Goal: Transaction & Acquisition: Purchase product/service

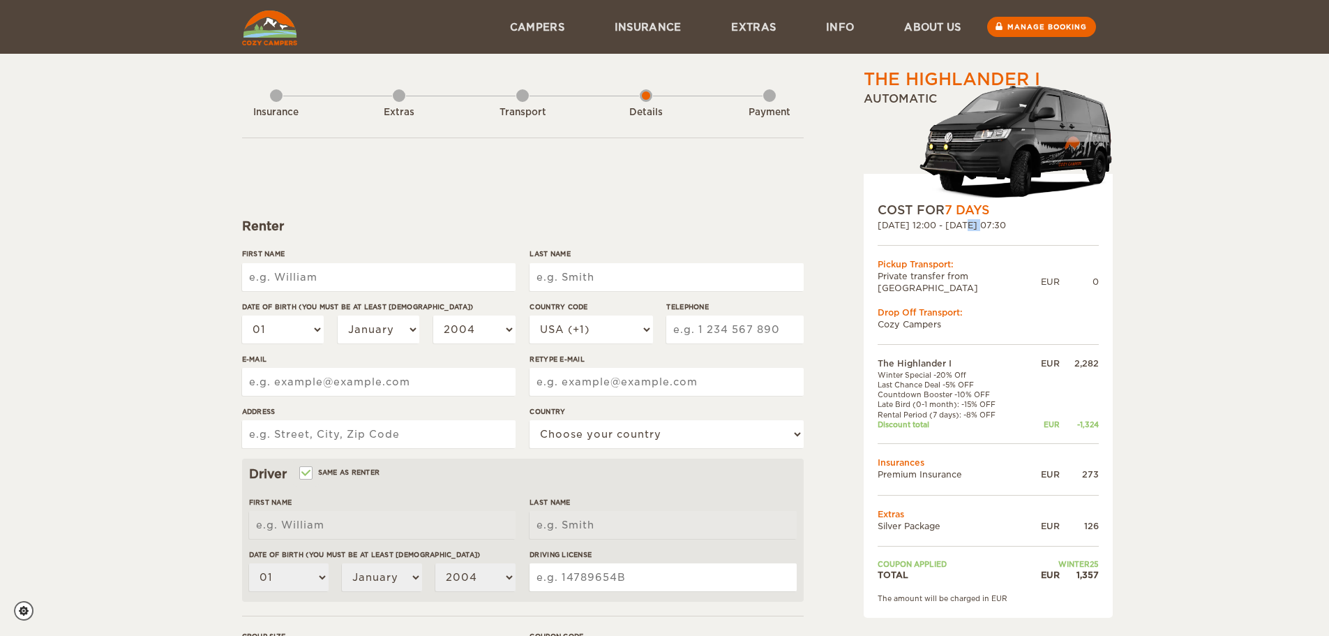
drag, startPoint x: 934, startPoint y: 226, endPoint x: 944, endPoint y: 225, distance: 9.9
click at [944, 225] on div "[DATE] 12:00 - [DATE] 07:30" at bounding box center [988, 225] width 221 height 12
click at [500, 172] on form "Renter First Name Last Name Date of birth (You must be at least 20 years old) 0…" at bounding box center [523, 504] width 562 height 735
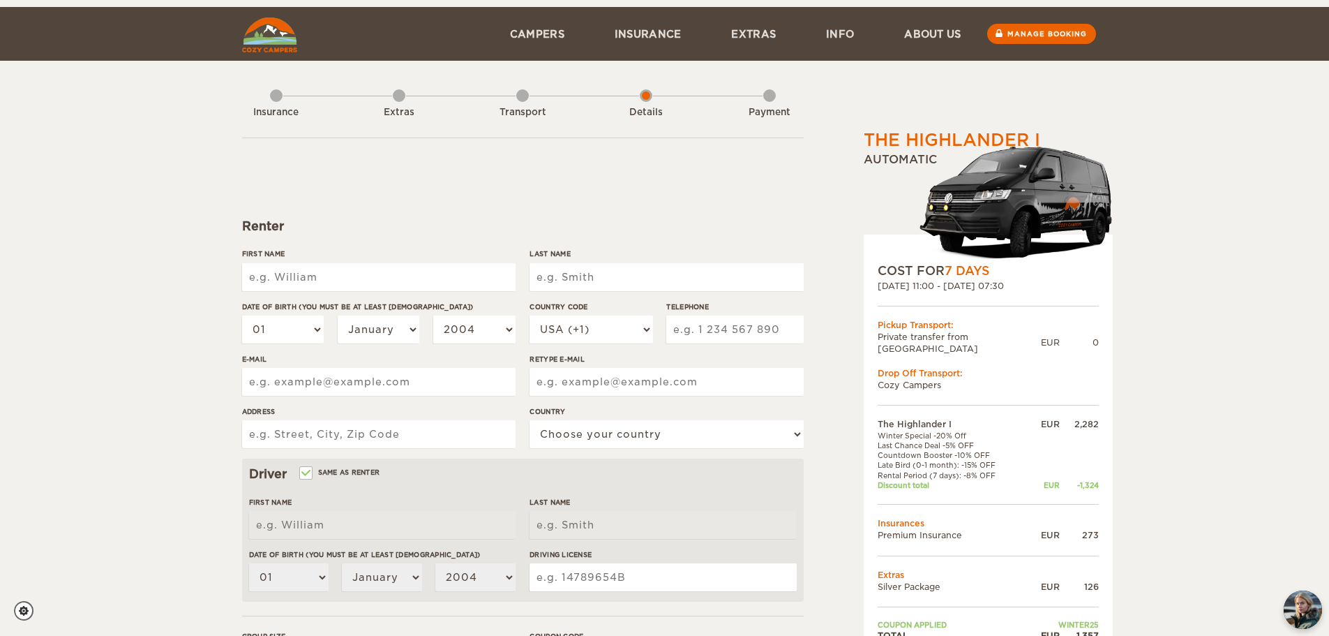
scroll to position [140, 0]
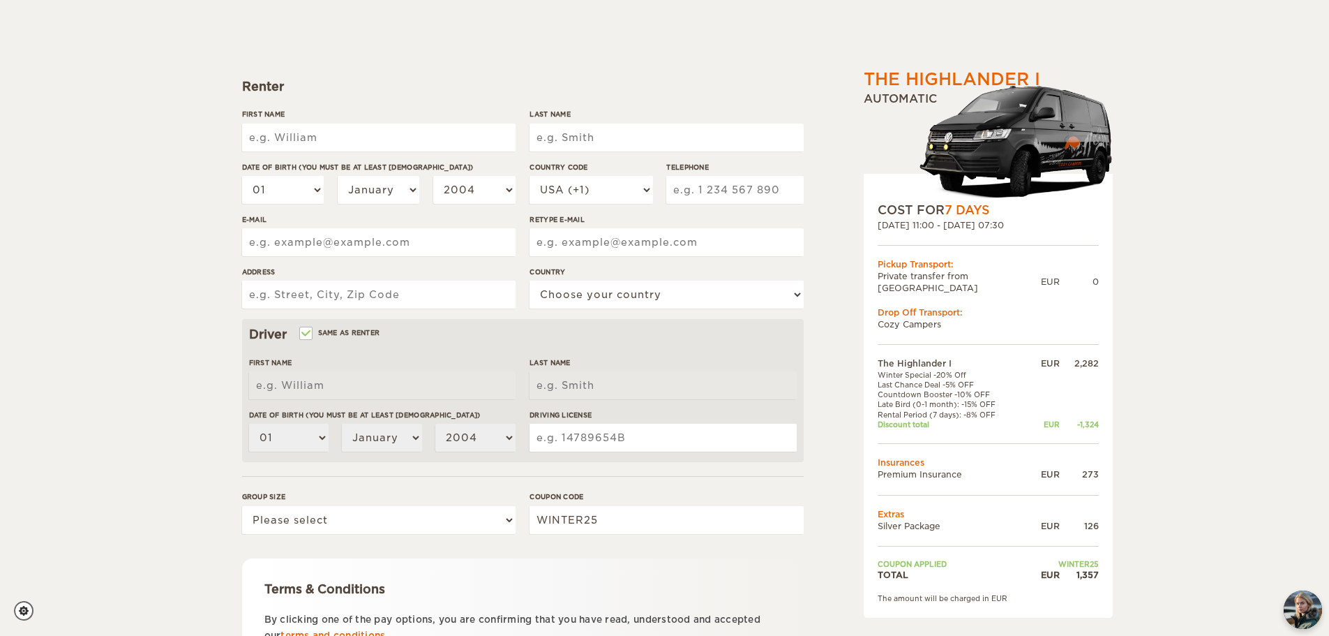
click at [294, 122] on div "First Name" at bounding box center [379, 135] width 274 height 52
click at [294, 135] on input "First Name" at bounding box center [379, 138] width 274 height 28
type input "[PERSON_NAME]"
type input "Cavallini"
select select "39"
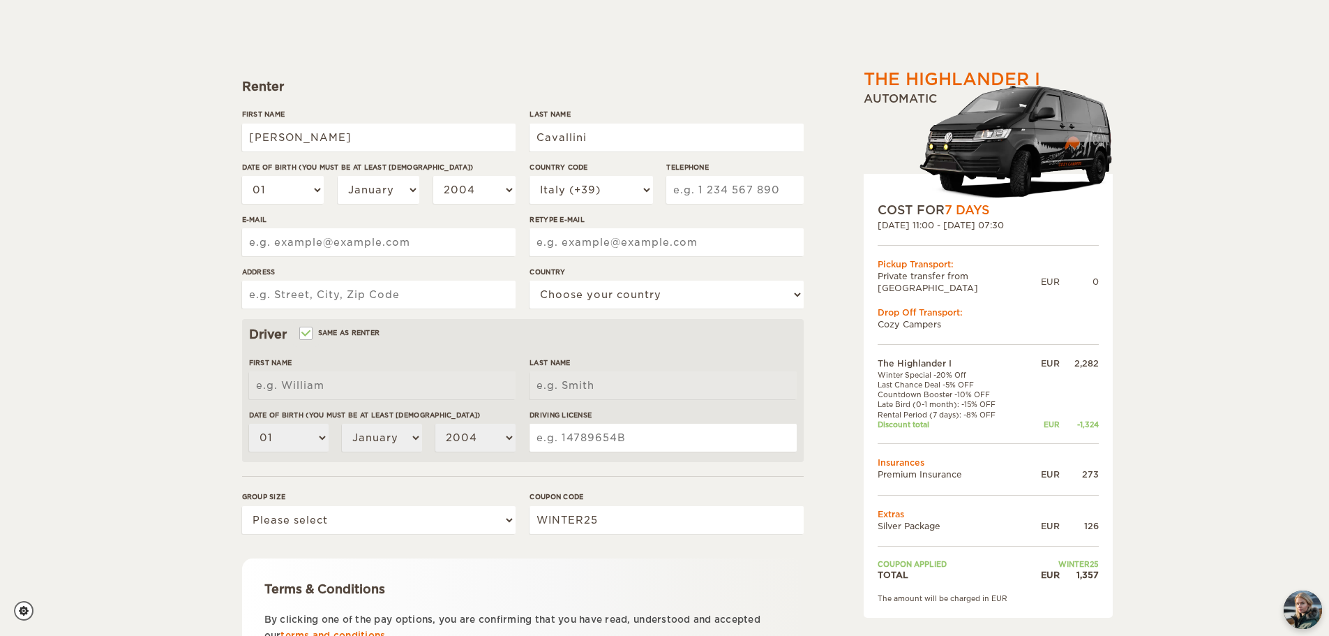
type input "3490938374"
type input "gc.jack1997@gmail.com"
type input "Via Dei Theodoli 29, Zola Predosa"
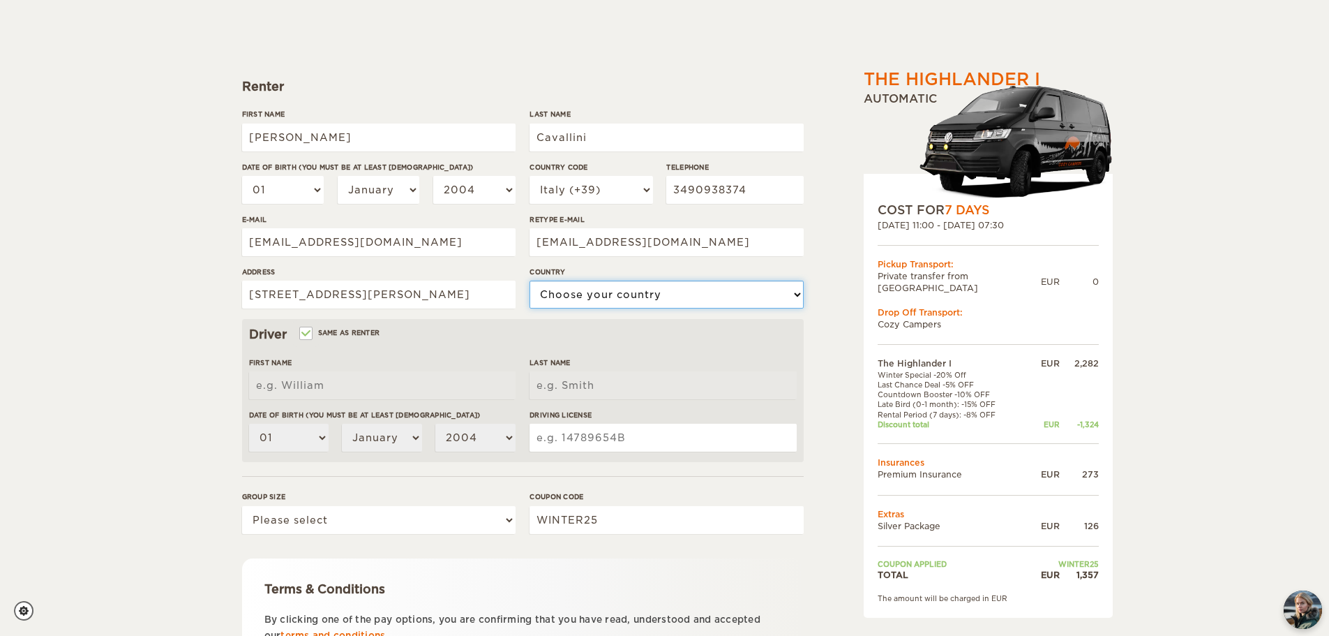
select select "101"
type input "[PERSON_NAME]"
type input "Cavallini"
click at [294, 188] on select "01 02 03 04 05 06 07 08 09 10 11 12 13 14 15 16 17 18 19 20 21 22 23 24 25 26 2…" at bounding box center [283, 190] width 82 height 28
select select "27"
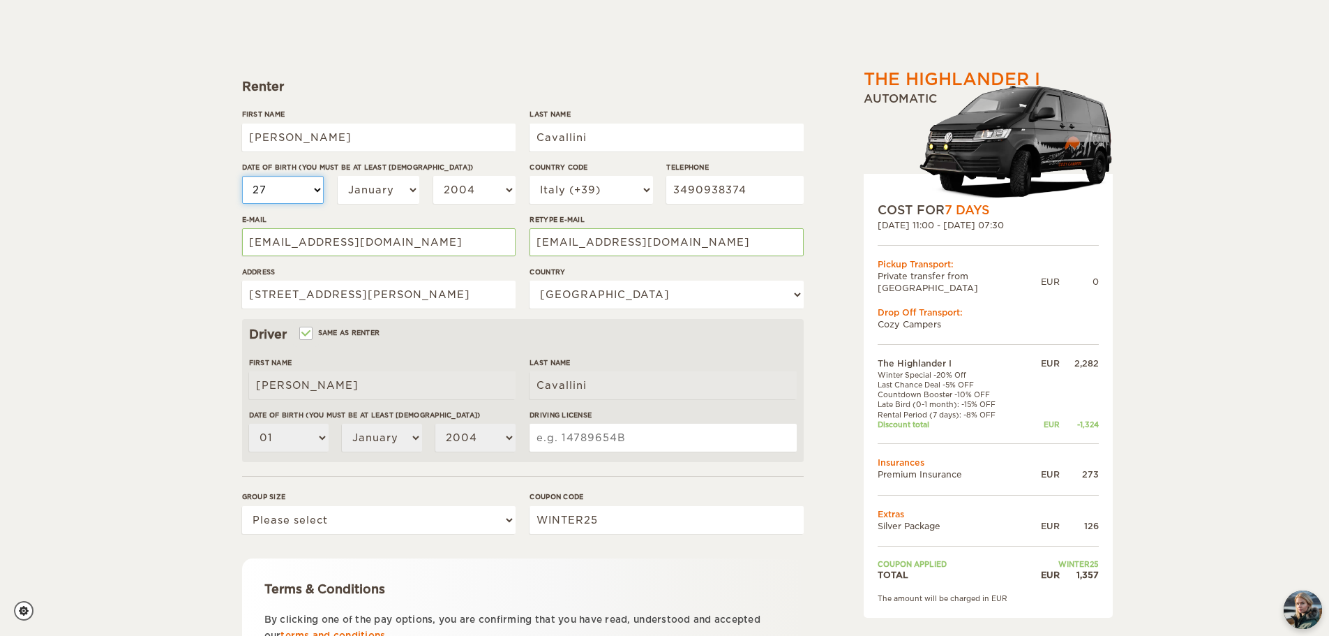
click at [242, 176] on select "01 02 03 04 05 06 07 08 09 10 11 12 13 14 15 16 17 18 19 20 21 22 23 24 25 26 2…" at bounding box center [283, 190] width 82 height 28
select select "27"
select select "02"
select select "2003"
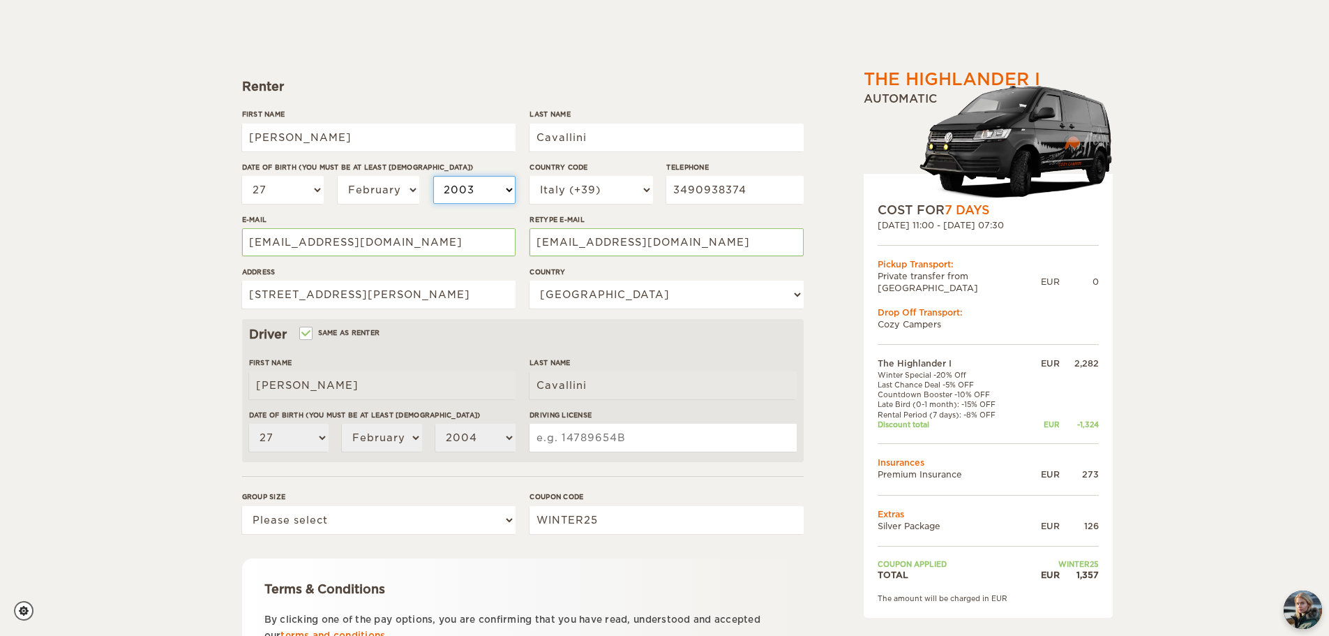
select select "2003"
select select "1999"
select select "1997"
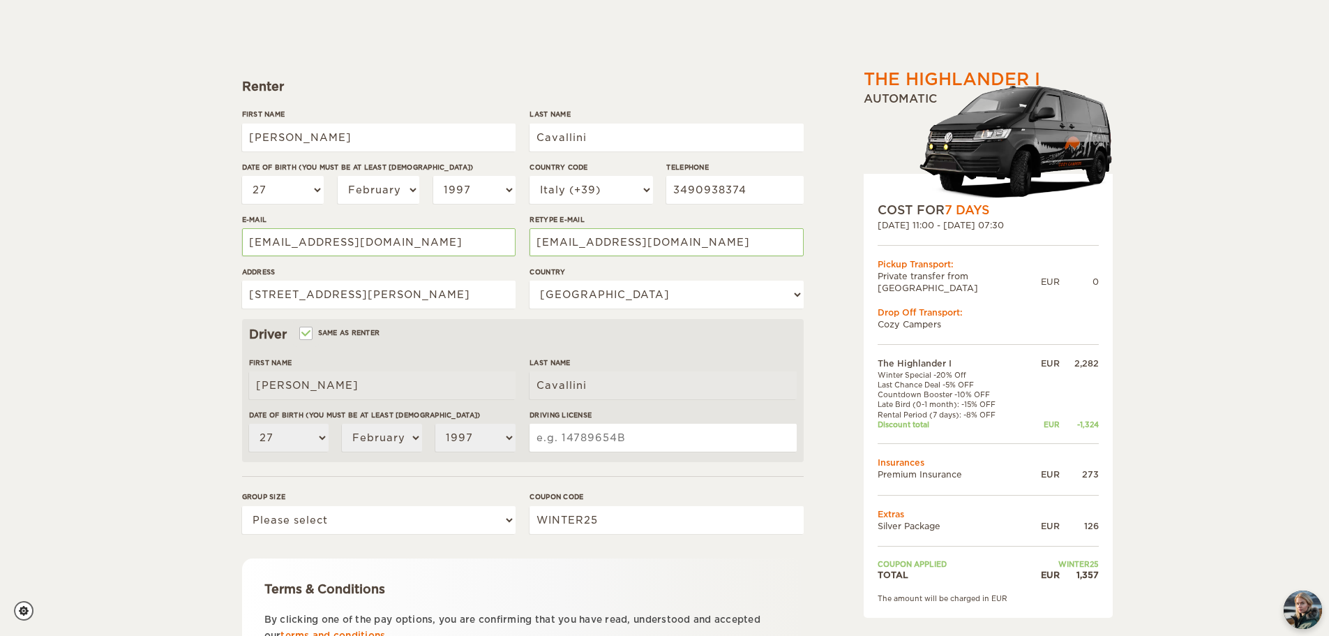
click at [207, 243] on div "The Highlander I Expand Collapse Total 1,357 EUR Automatic COST FOR 7 Days 17. …" at bounding box center [664, 313] width 1329 height 907
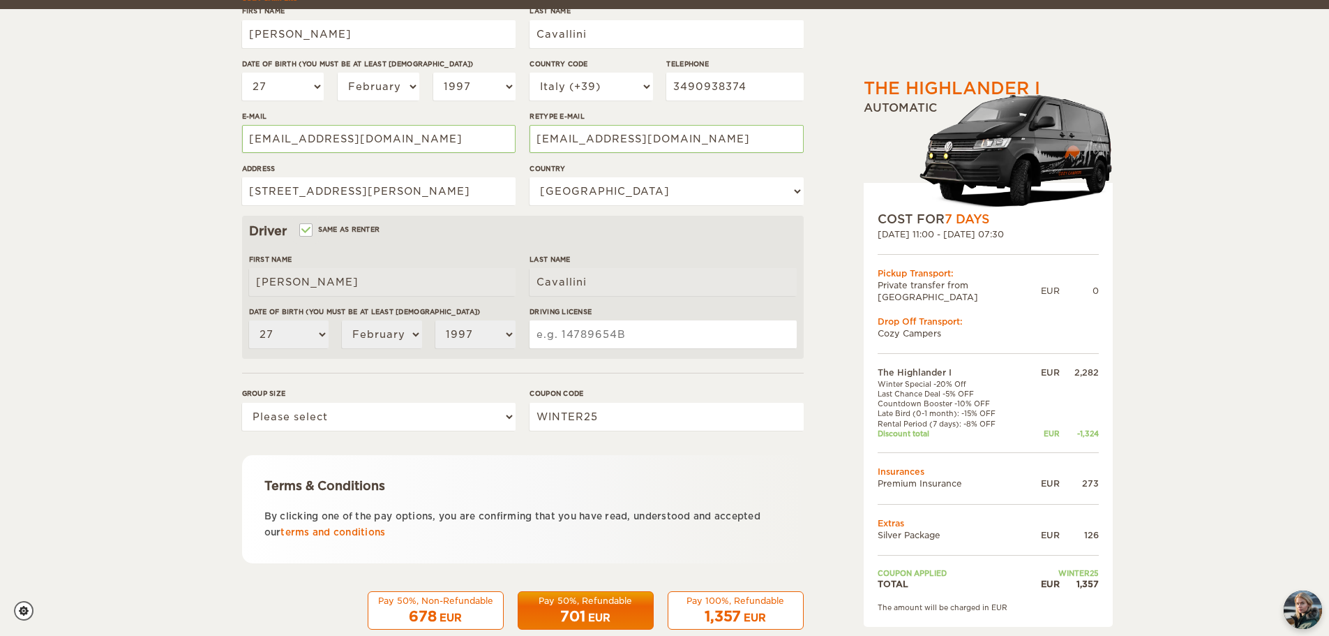
scroll to position [271, 0]
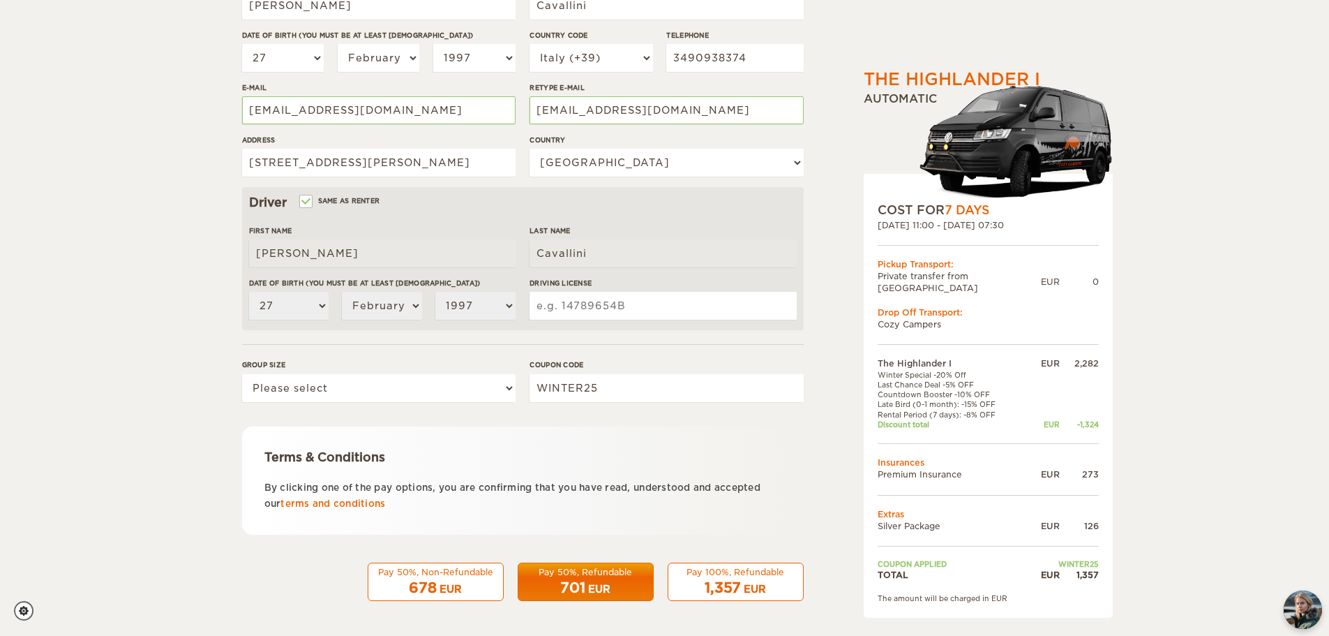
click at [592, 306] on input "Driving License" at bounding box center [663, 306] width 267 height 28
type input "FE5224423E"
click at [444, 384] on select "Please select 1 2" at bounding box center [379, 388] width 274 height 28
select select "2"
click at [242, 374] on select "Please select 1 2" at bounding box center [379, 388] width 274 height 28
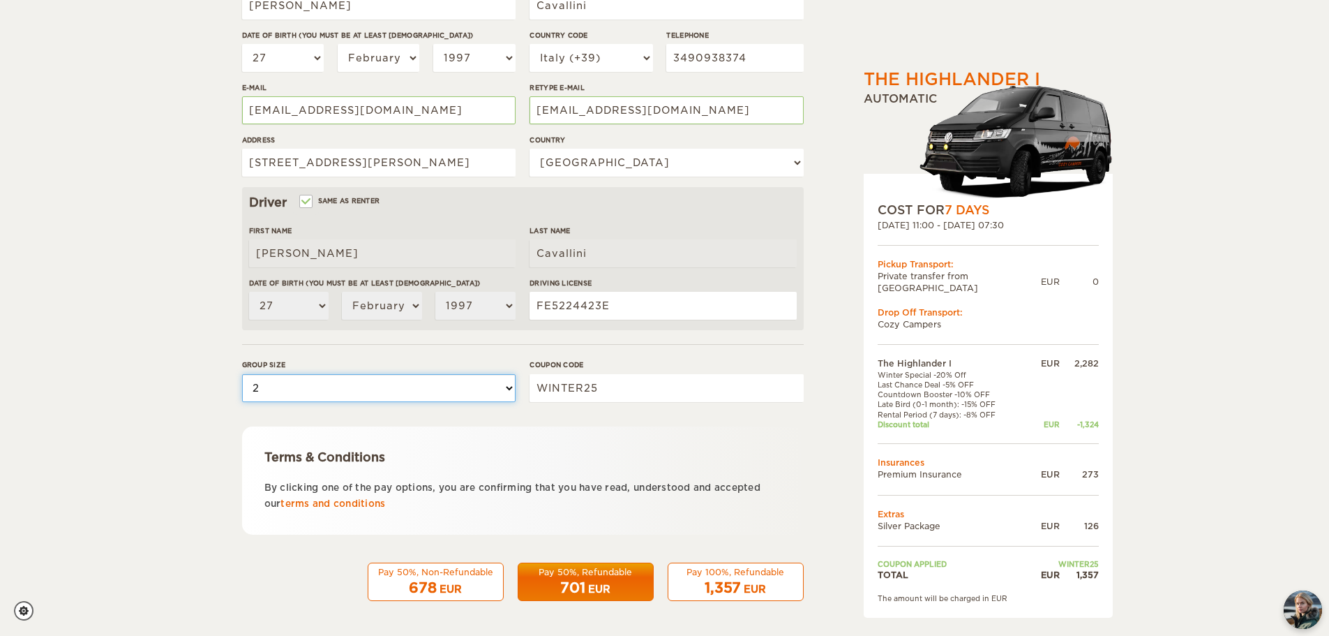
click at [273, 391] on select "Please select 1 2" at bounding box center [379, 388] width 274 height 28
click at [313, 380] on select "Please select 1 2" at bounding box center [379, 388] width 274 height 28
click at [791, 583] on div "1,357 EUR" at bounding box center [736, 588] width 118 height 20
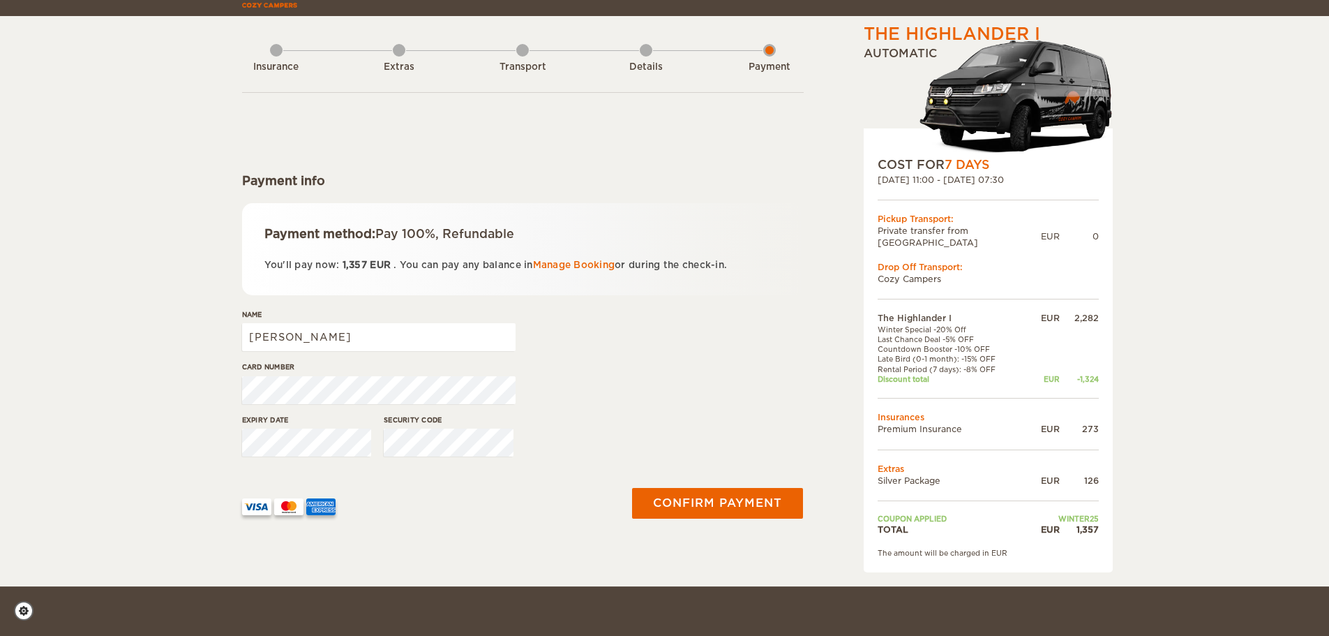
scroll to position [70, 0]
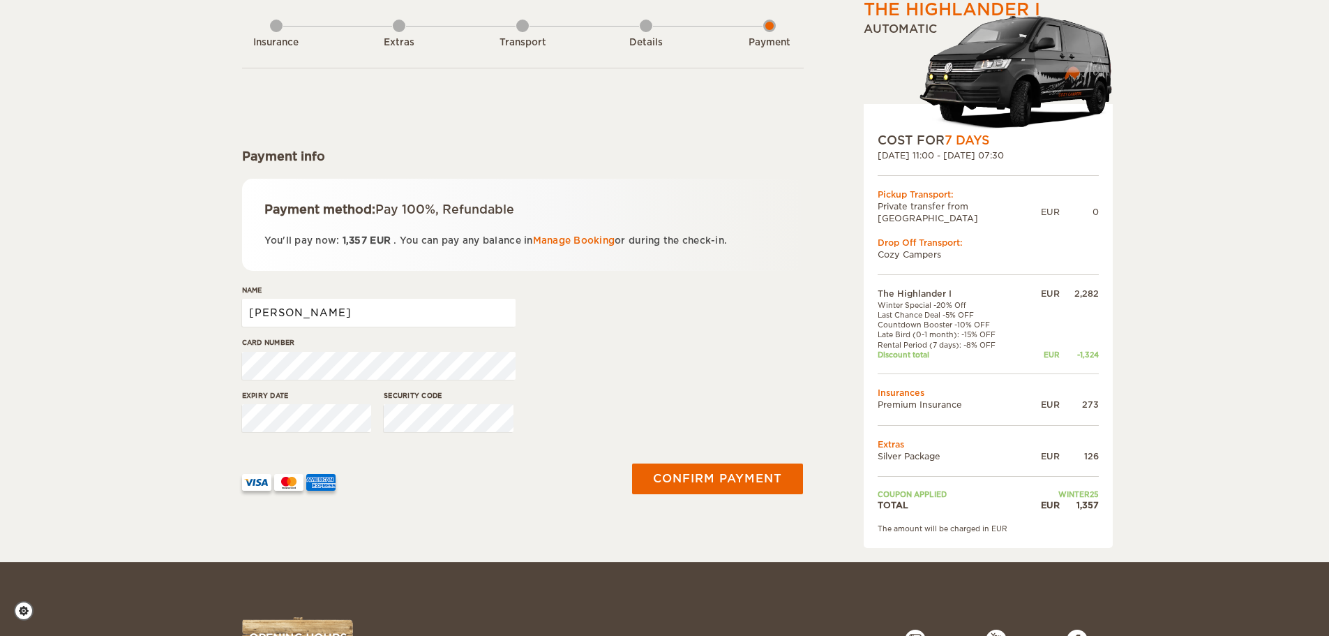
click at [343, 320] on input "[PERSON_NAME]" at bounding box center [379, 313] width 274 height 28
type input "[PERSON_NAME]"
click at [703, 472] on button "Confirm payment" at bounding box center [718, 478] width 176 height 31
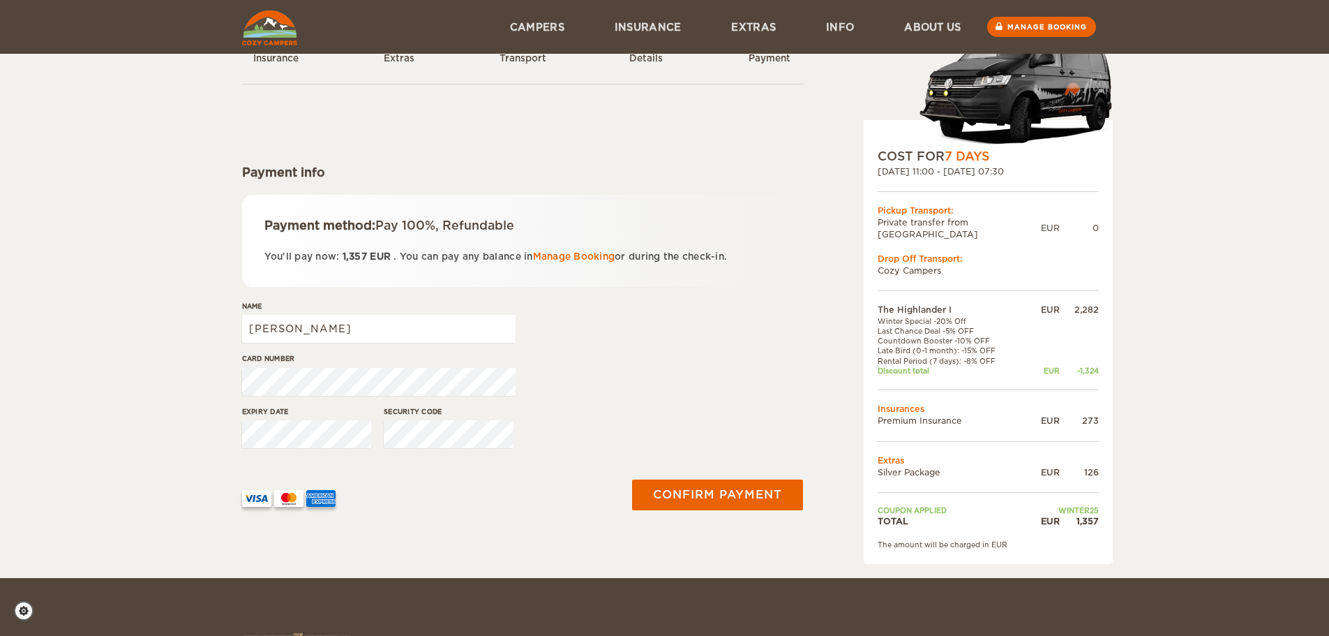
click at [218, 396] on div "The Highlander I Expand Collapse Total 1,357 EUR Automatic COST FOR 7 Days [DAT…" at bounding box center [664, 261] width 1329 height 631
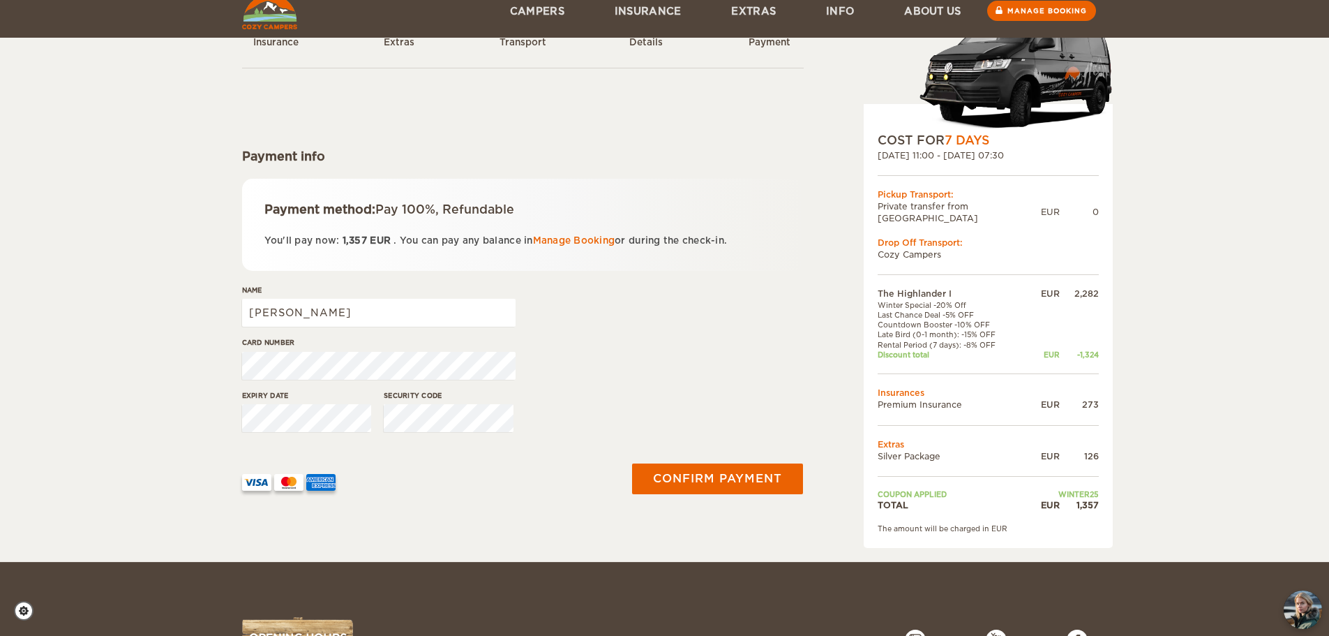
click at [661, 401] on div "Expiry date Security code" at bounding box center [523, 416] width 562 height 52
click at [739, 475] on button "Confirm payment" at bounding box center [718, 478] width 176 height 31
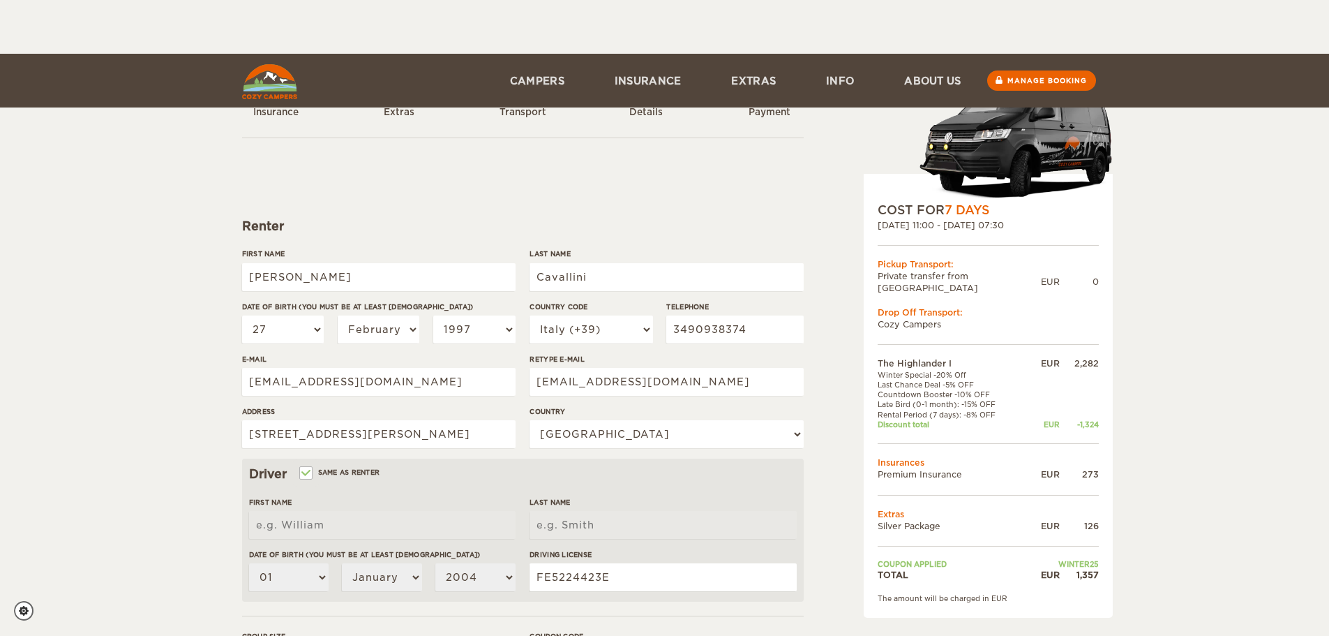
select select "27"
select select "02"
select select "1997"
select select "39"
select select "101"
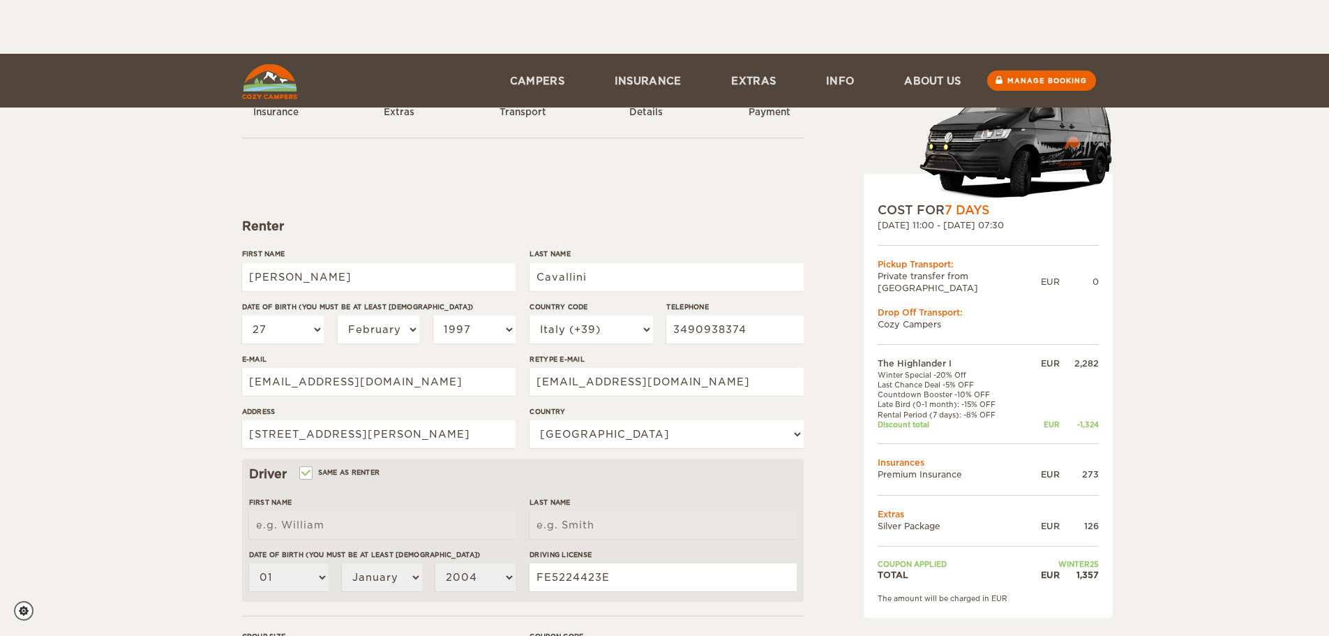
select select "2"
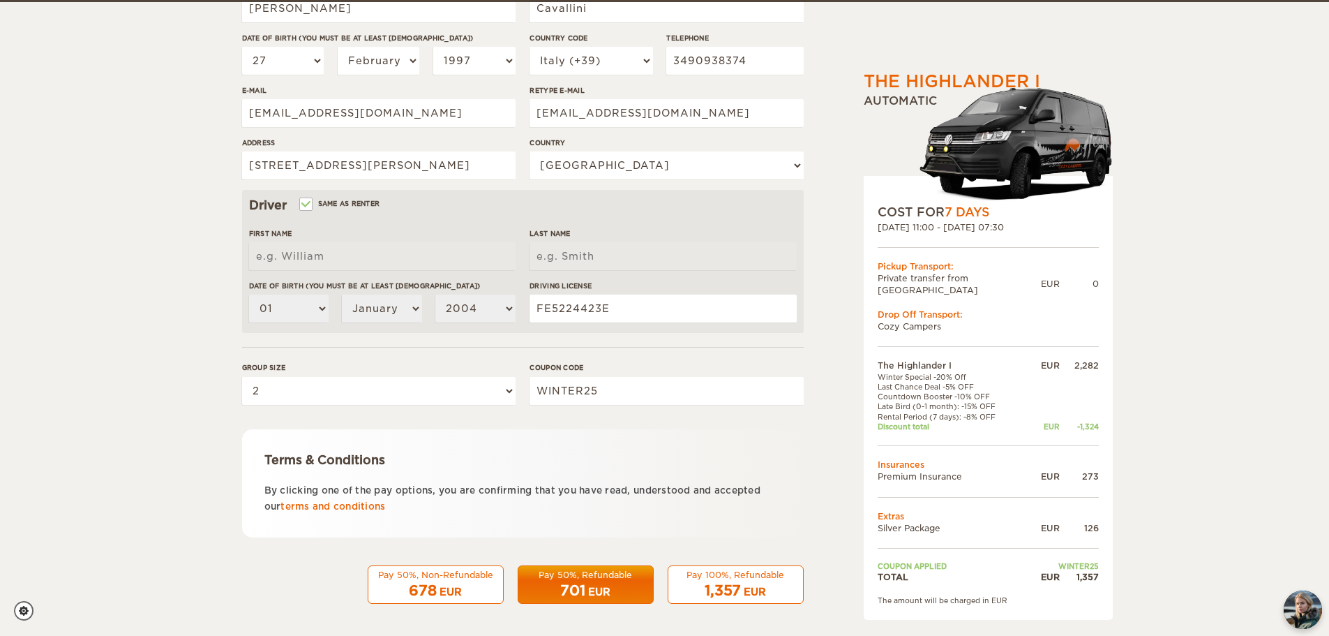
scroll to position [271, 0]
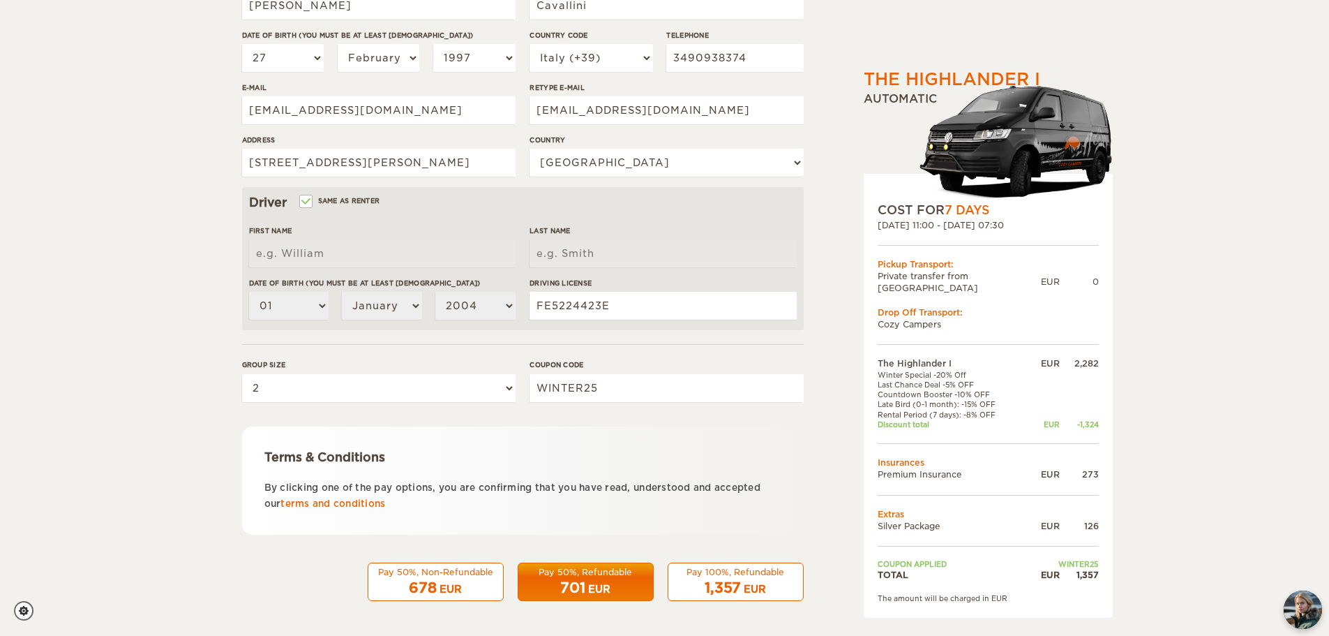
click at [752, 574] on div "Pay 100%, Refundable" at bounding box center [736, 572] width 118 height 12
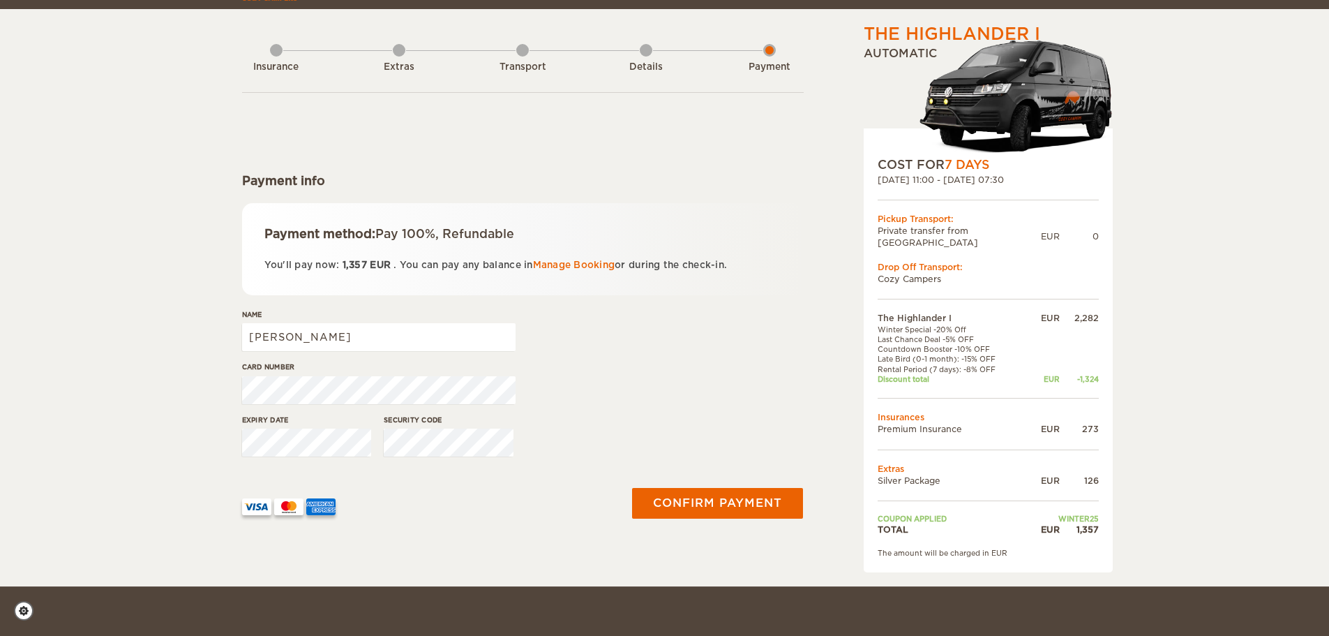
scroll to position [70, 0]
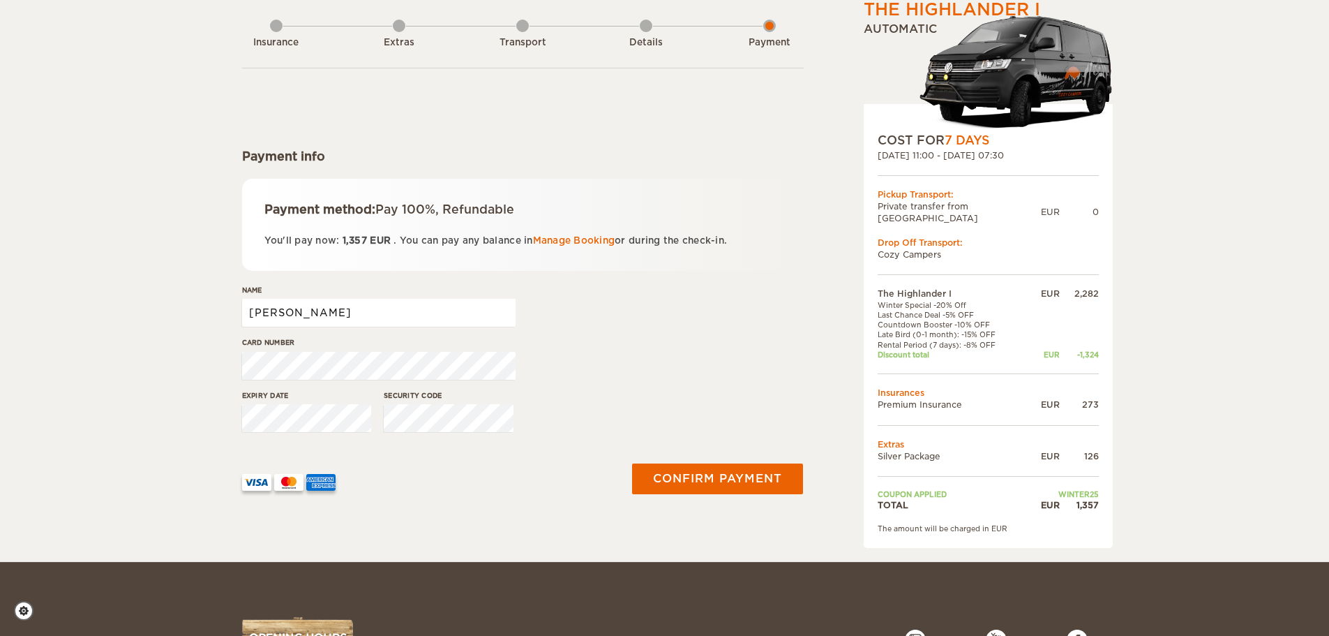
click at [407, 317] on input "[PERSON_NAME]" at bounding box center [379, 313] width 274 height 28
type input "[PERSON_NAME]"
click at [675, 473] on button "Confirm payment" at bounding box center [718, 478] width 176 height 31
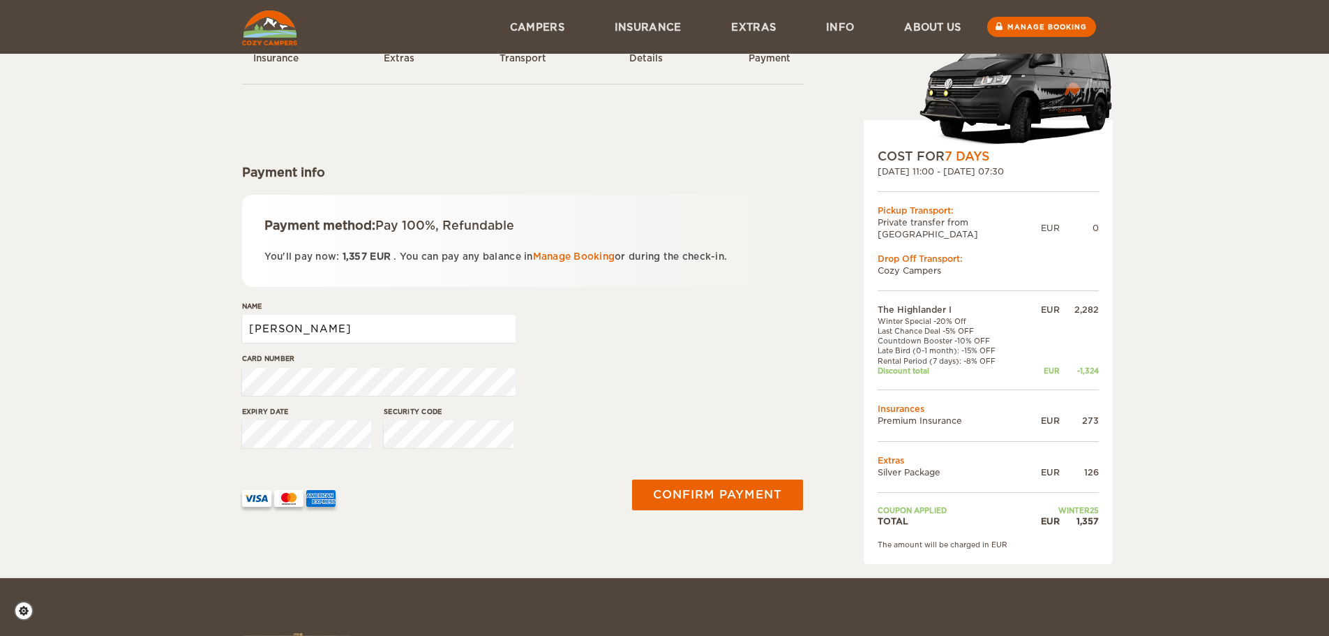
drag, startPoint x: 438, startPoint y: 328, endPoint x: 220, endPoint y: 333, distance: 217.8
click at [220, 333] on div "The Highlander I Expand Collapse Total 1,357 EUR Automatic COST FOR 7 Days [DAT…" at bounding box center [664, 261] width 1329 height 631
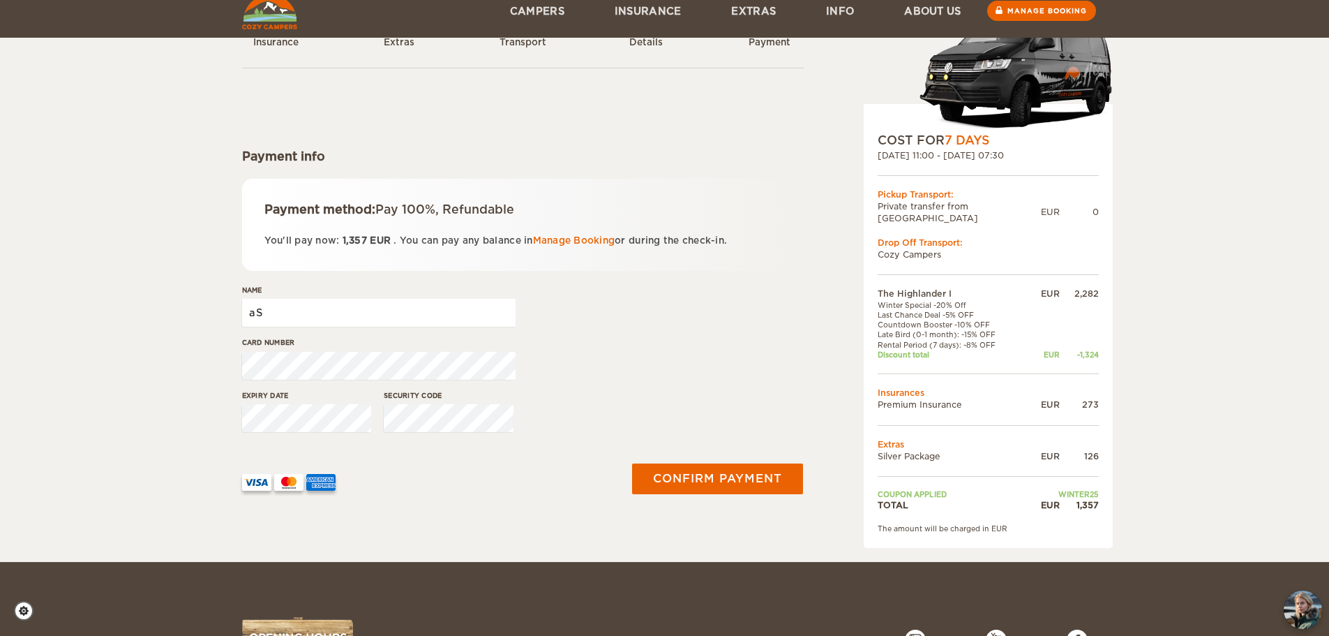
type input "a"
click at [329, 317] on input "Asia" at bounding box center [379, 313] width 274 height 28
type input "Asia Mearini"
click at [181, 368] on div "The Highlander I Expand Collapse Total 1,357 EUR Automatic COST FOR 7 Days 17. …" at bounding box center [664, 245] width 1329 height 631
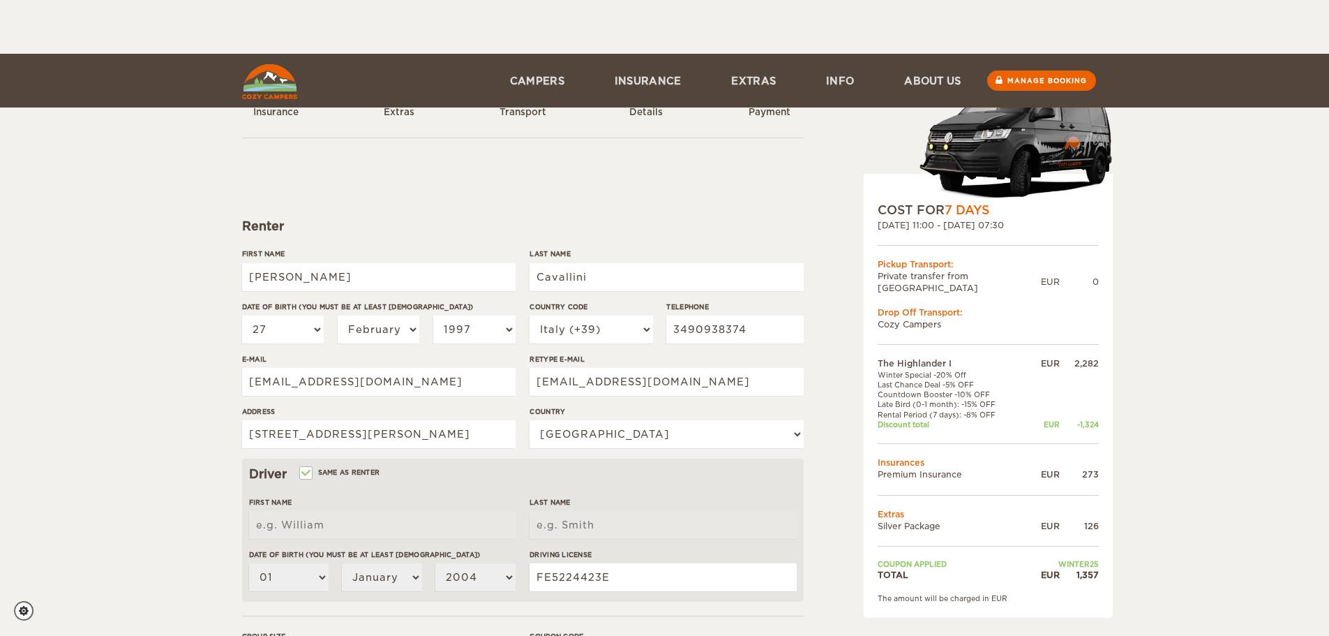
select select "27"
select select "02"
select select "1997"
select select "39"
select select "101"
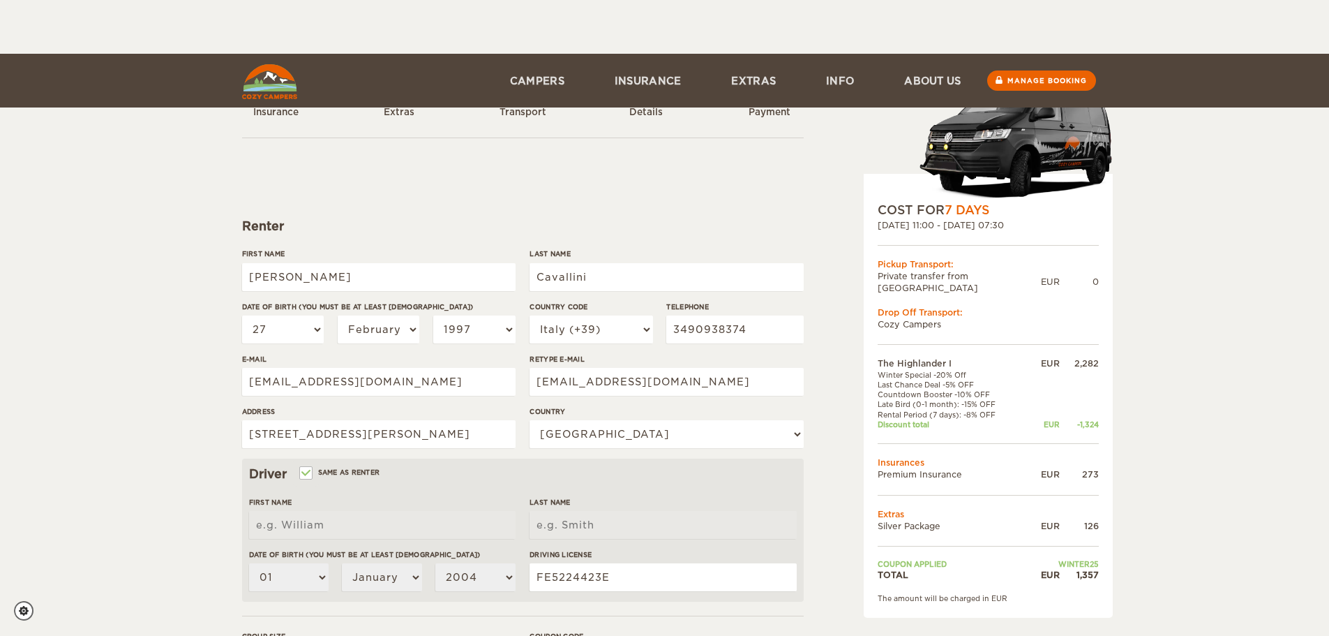
select select "2"
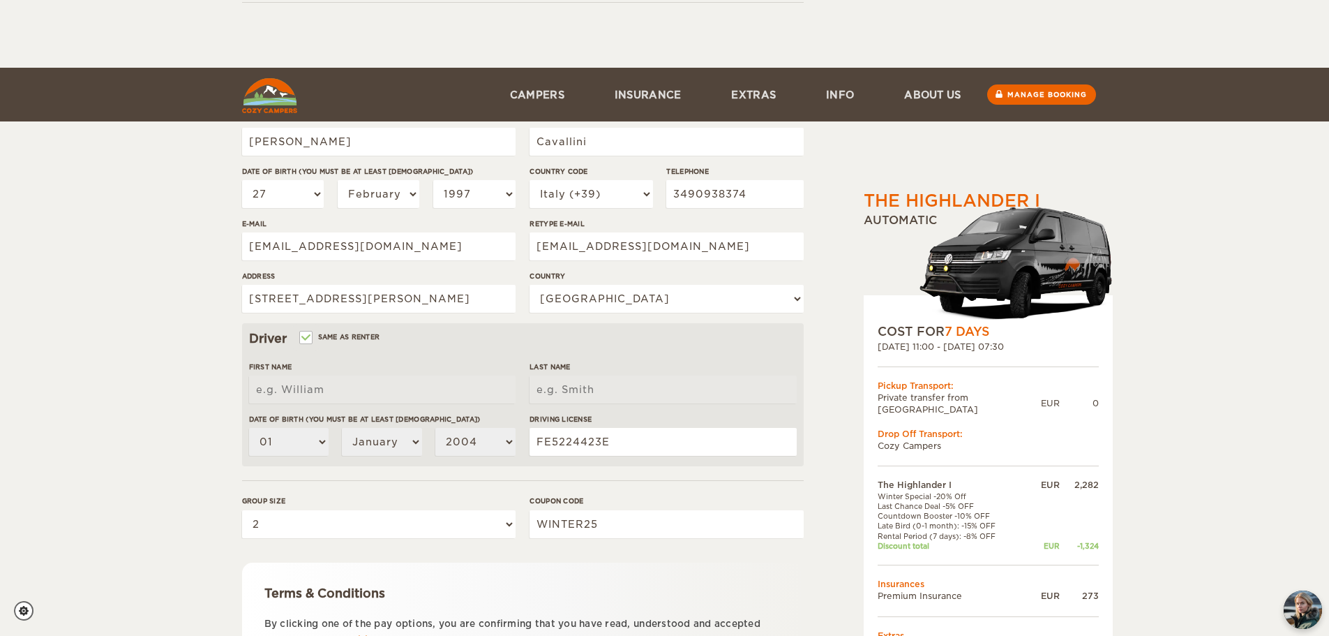
scroll to position [271, 0]
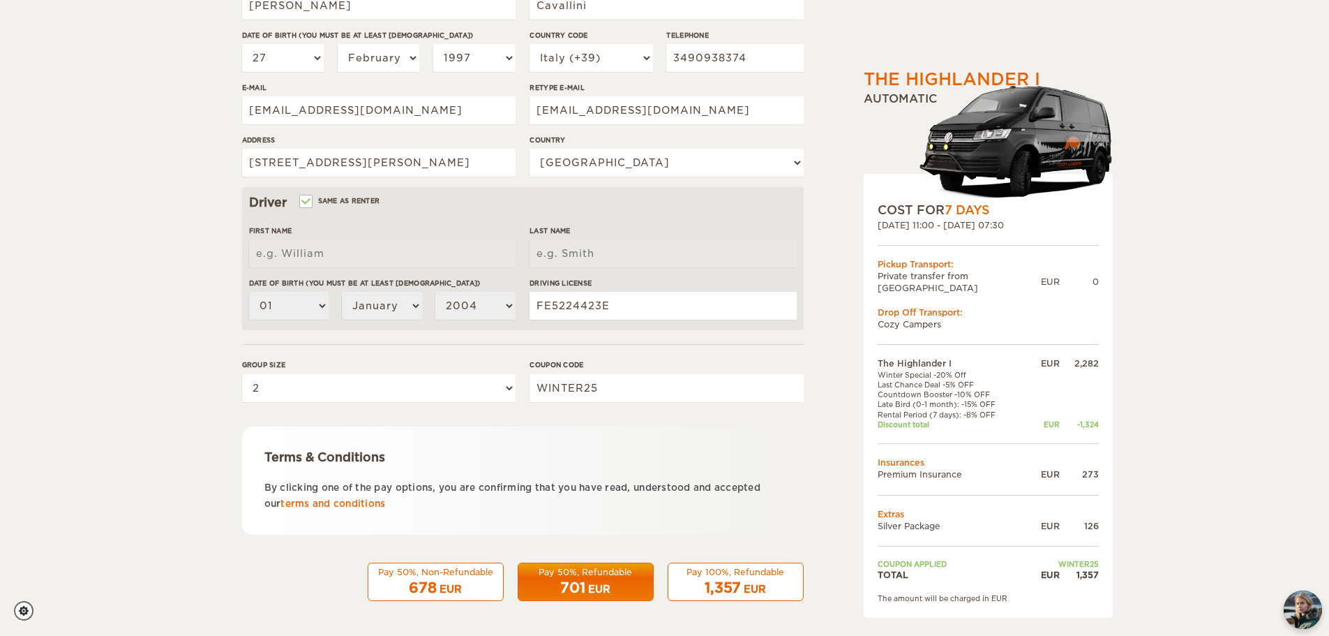
click at [601, 589] on div "EUR" at bounding box center [599, 589] width 22 height 14
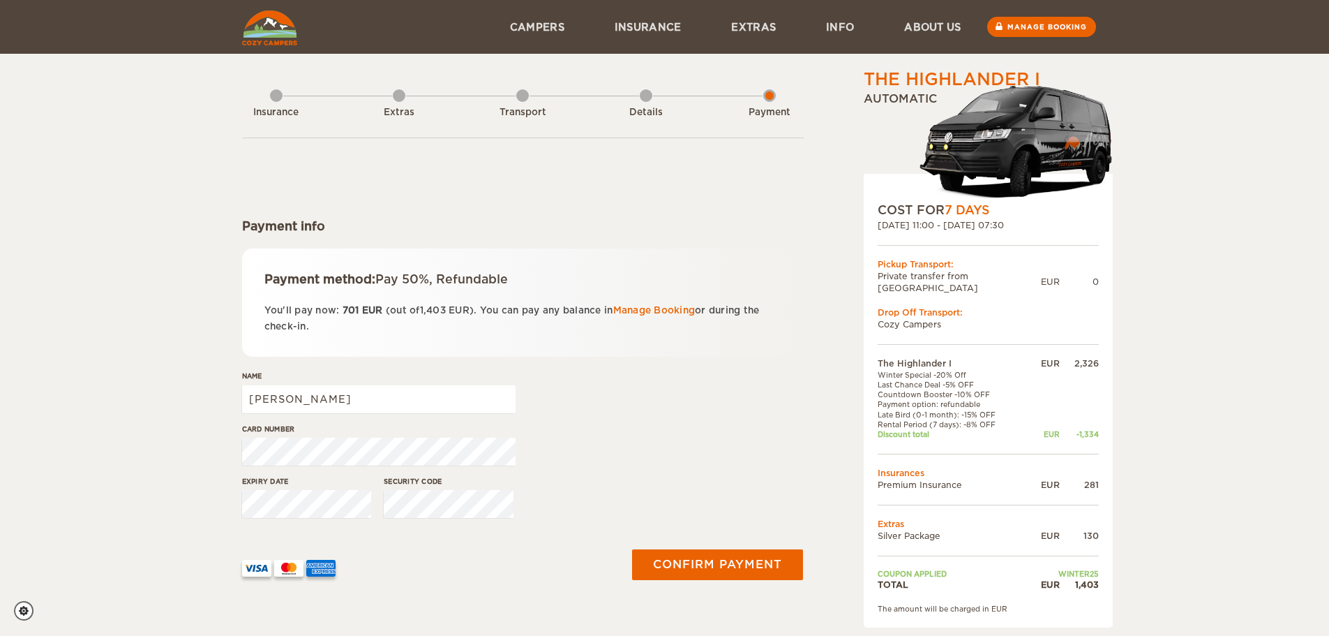
click at [336, 384] on div "Name Giacomo" at bounding box center [379, 397] width 274 height 52
click at [333, 396] on input "[PERSON_NAME]" at bounding box center [379, 399] width 274 height 28
type input "[PERSON_NAME]"
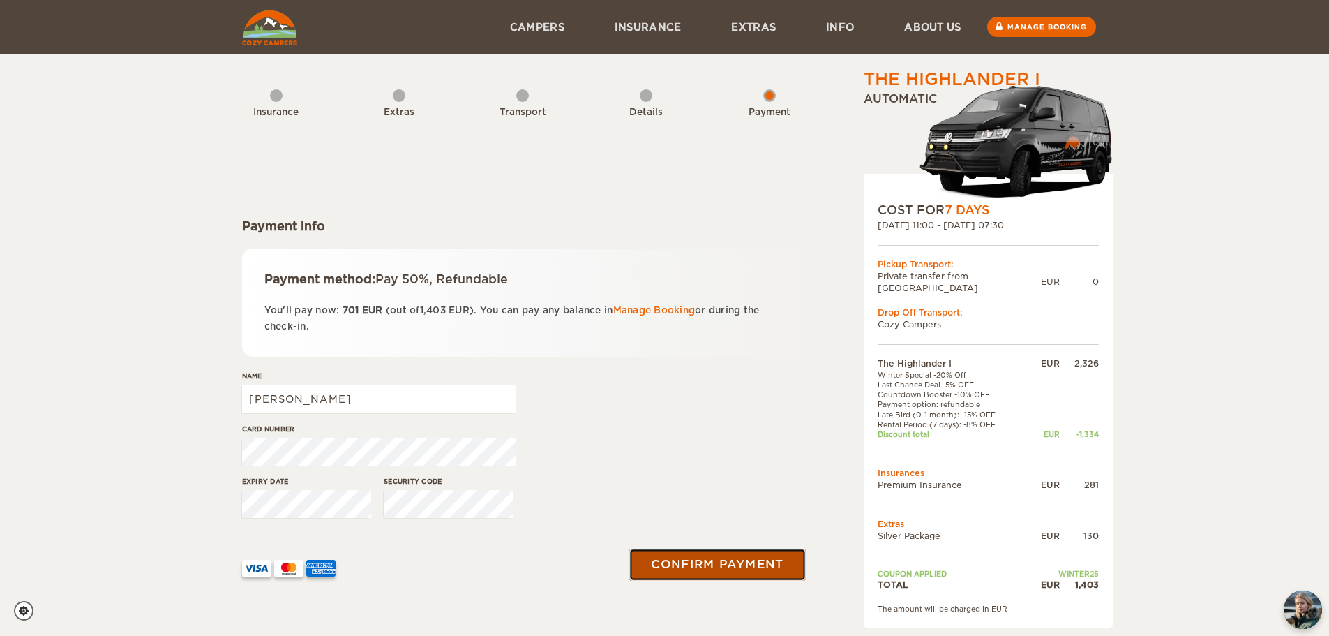
click at [722, 559] on button "Confirm payment" at bounding box center [718, 564] width 176 height 31
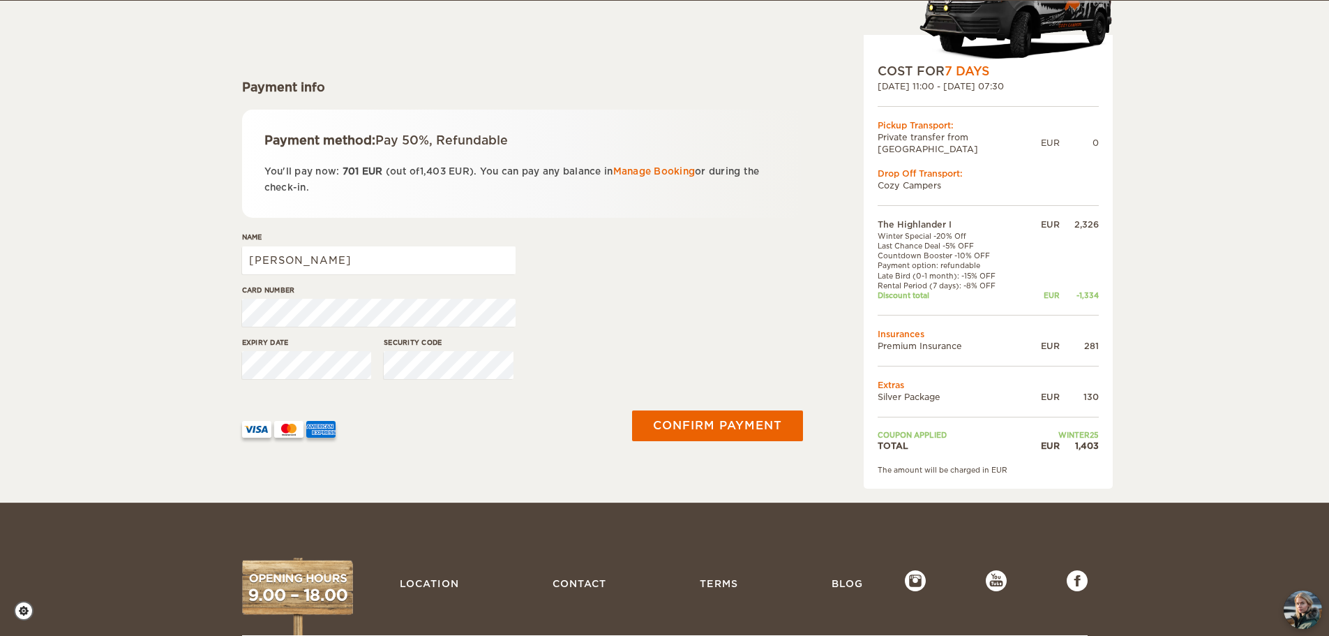
scroll to position [140, 0]
click at [165, 144] on div "The Highlander I Expand Collapse Total 1,403 EUR Automatic COST FOR 7 Days 17. …" at bounding box center [664, 180] width 1329 height 641
drag, startPoint x: 416, startPoint y: 273, endPoint x: 391, endPoint y: 266, distance: 26.1
click at [391, 266] on div "Name Giacomo Cavallini" at bounding box center [379, 257] width 274 height 52
drag, startPoint x: 389, startPoint y: 263, endPoint x: 200, endPoint y: 280, distance: 189.8
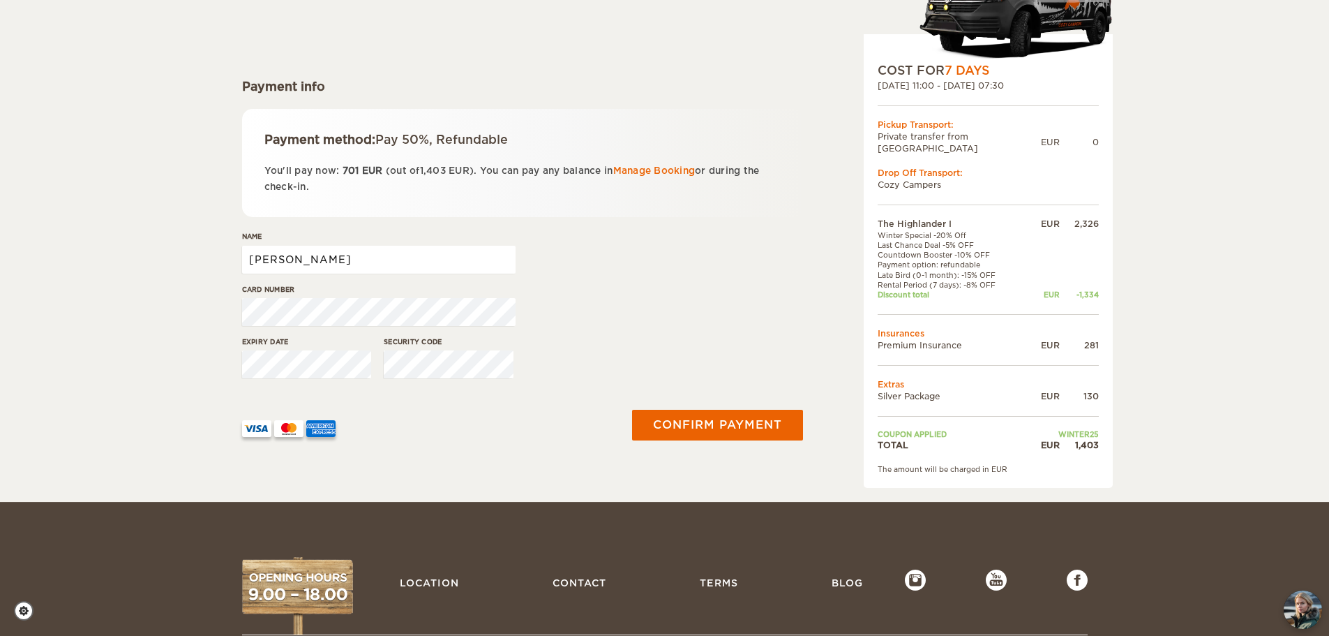
click at [200, 280] on div "The Highlander I Expand Collapse Total 1,403 EUR Automatic COST FOR 7 Days 17. …" at bounding box center [664, 180] width 1329 height 641
type input "Asia"
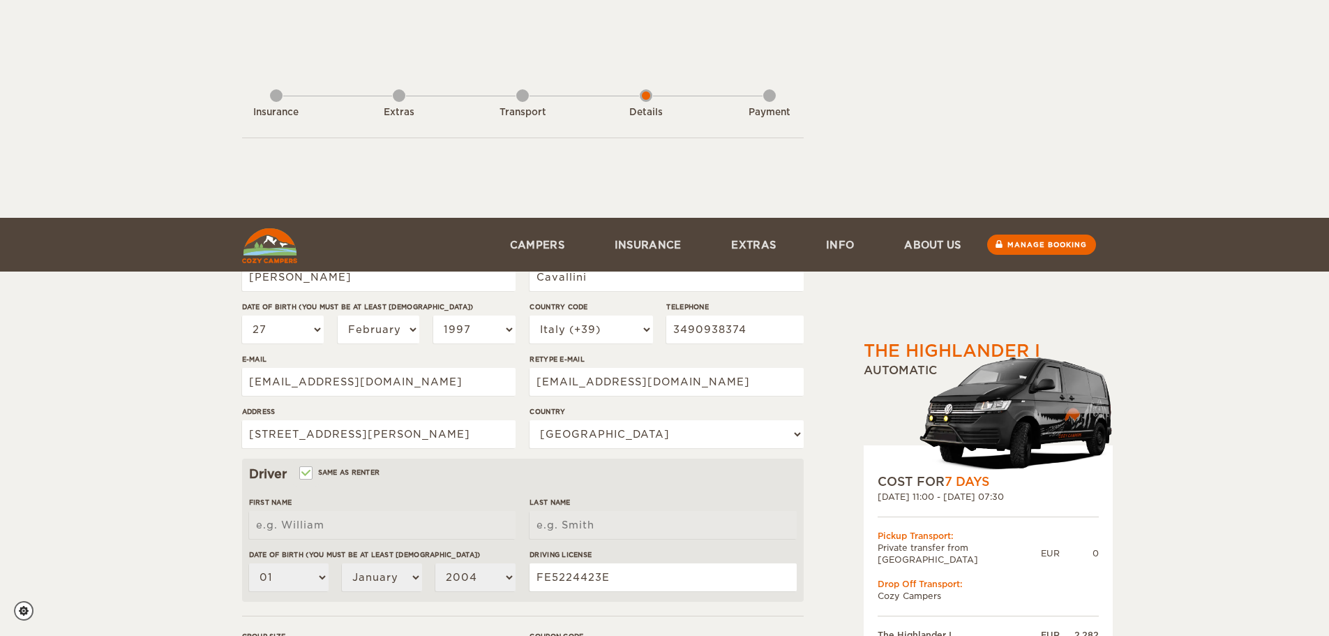
select select "27"
select select "02"
select select "1997"
select select "39"
select select "101"
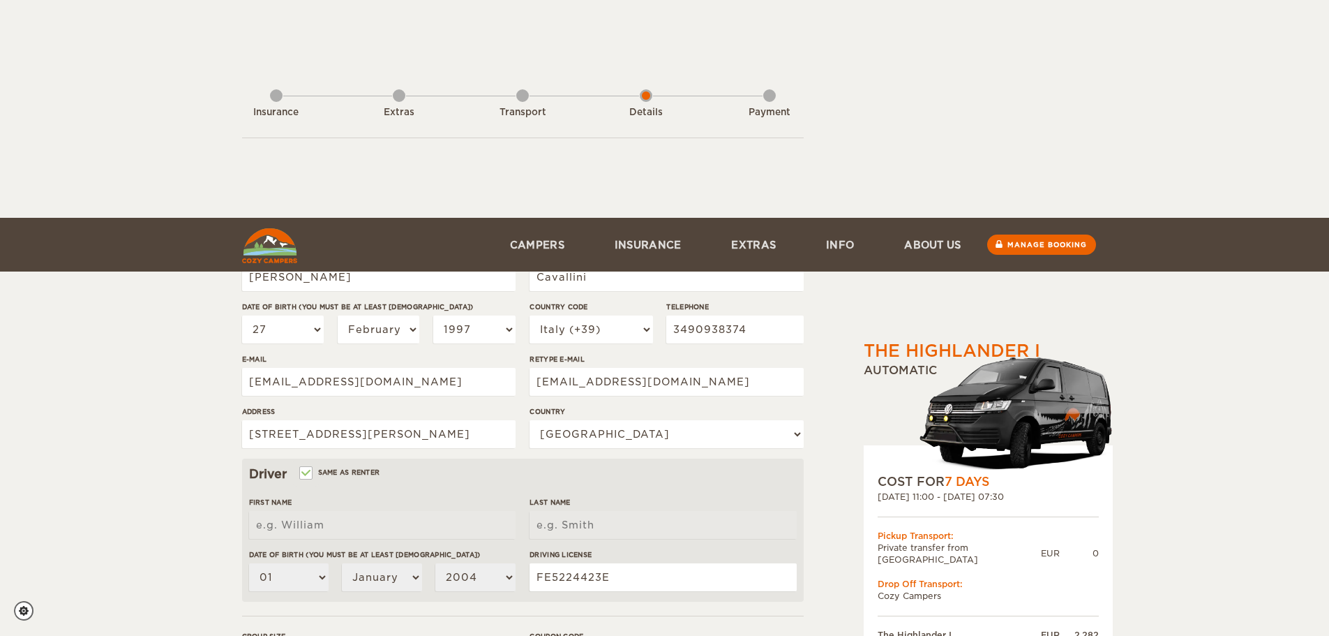
select select "2"
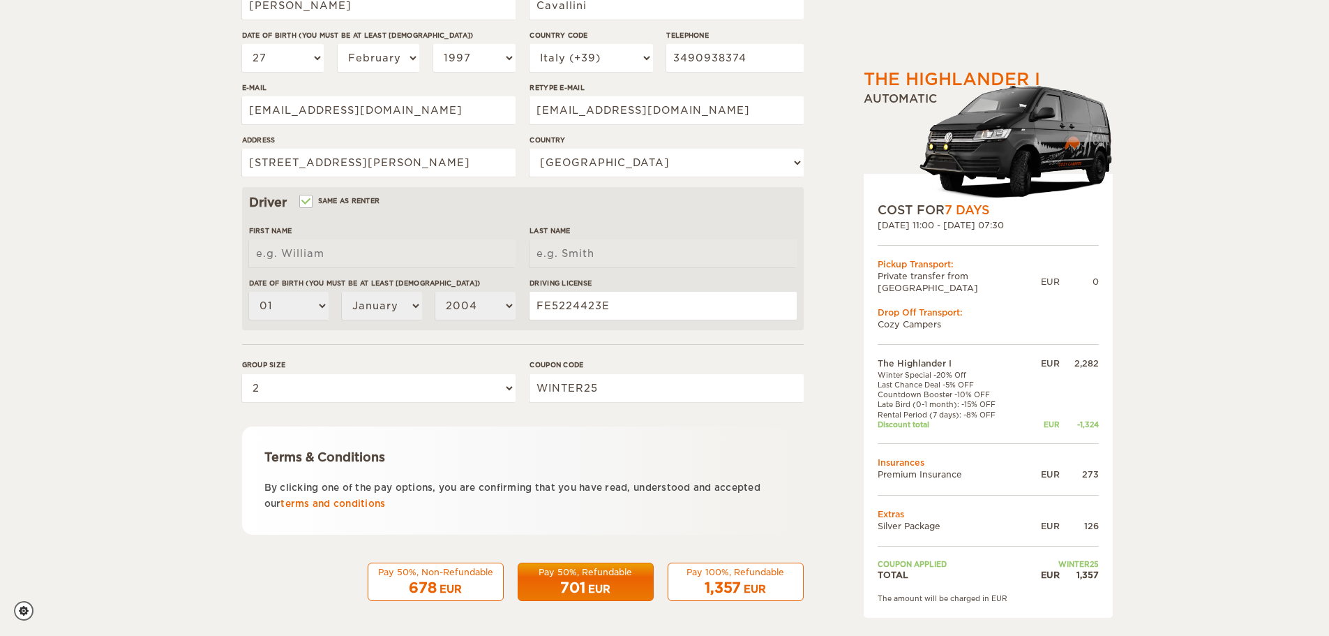
scroll to position [271, 0]
click at [578, 580] on span "701" at bounding box center [572, 587] width 25 height 17
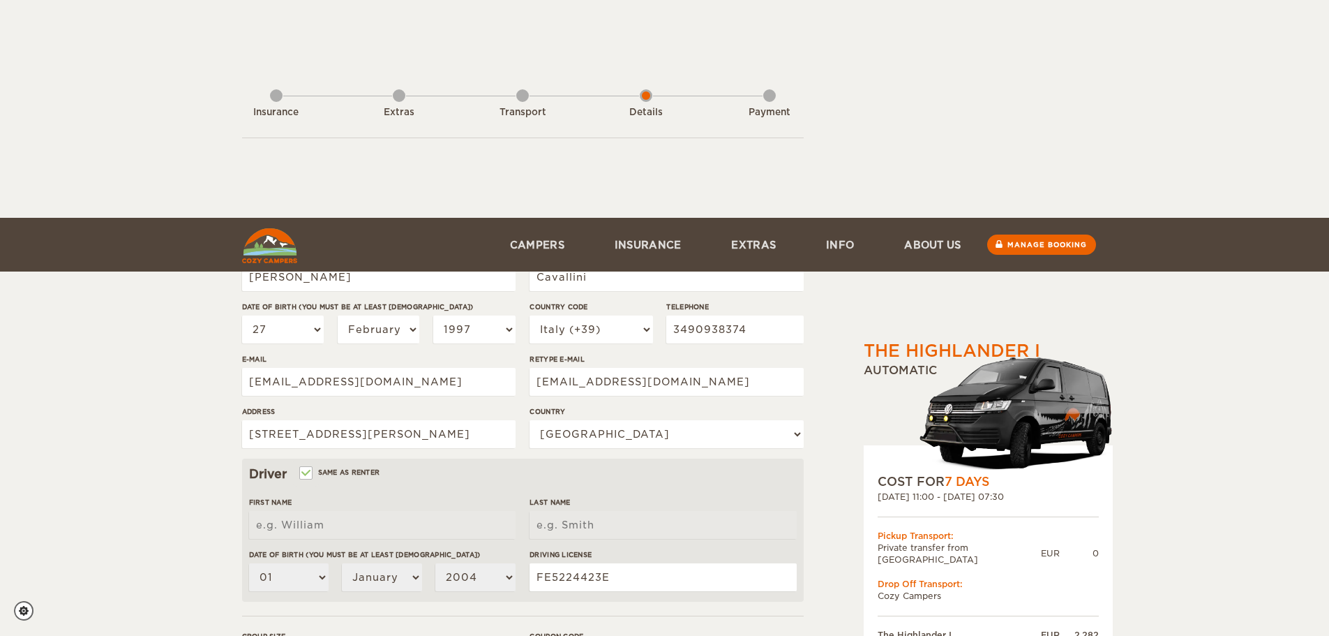
select select "27"
select select "02"
select select "1997"
select select "39"
select select "101"
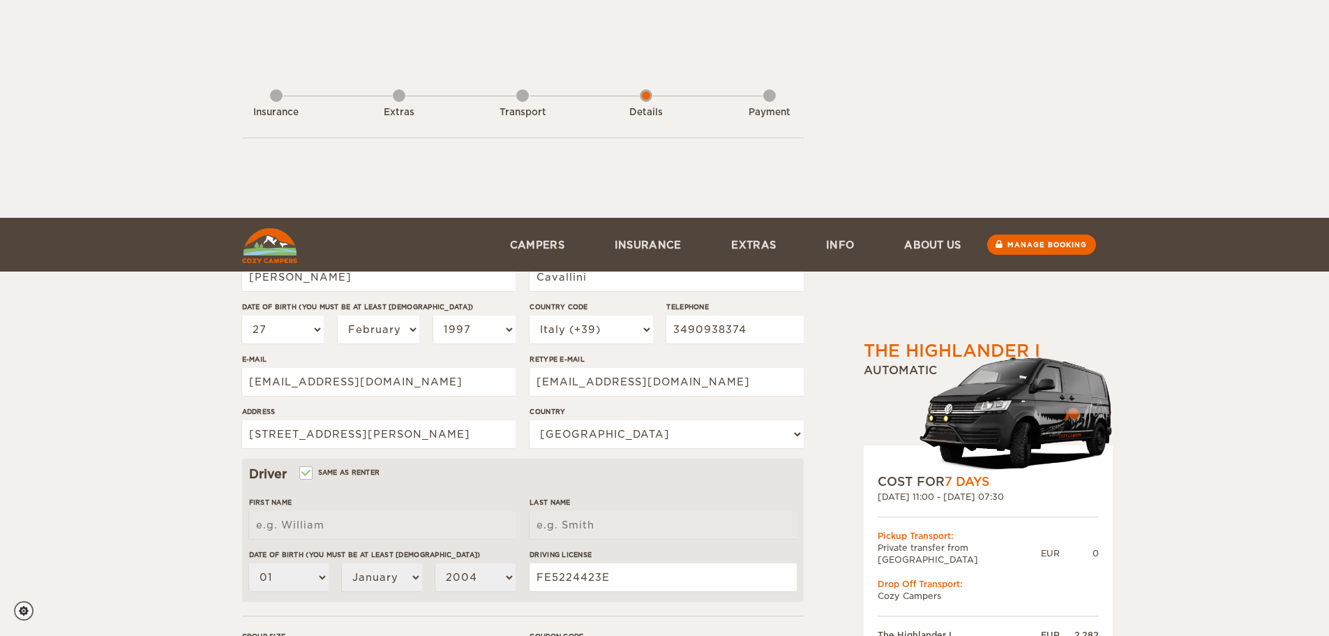
select select "2"
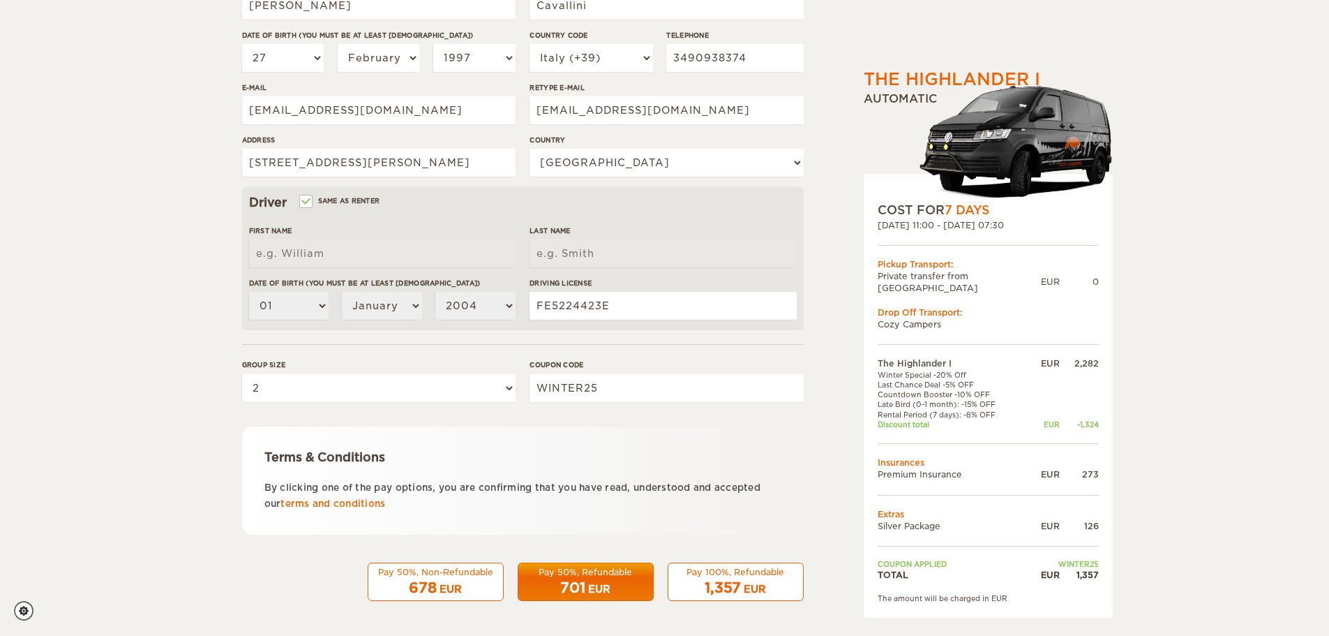
click at [718, 579] on span "1,357" at bounding box center [723, 587] width 36 height 17
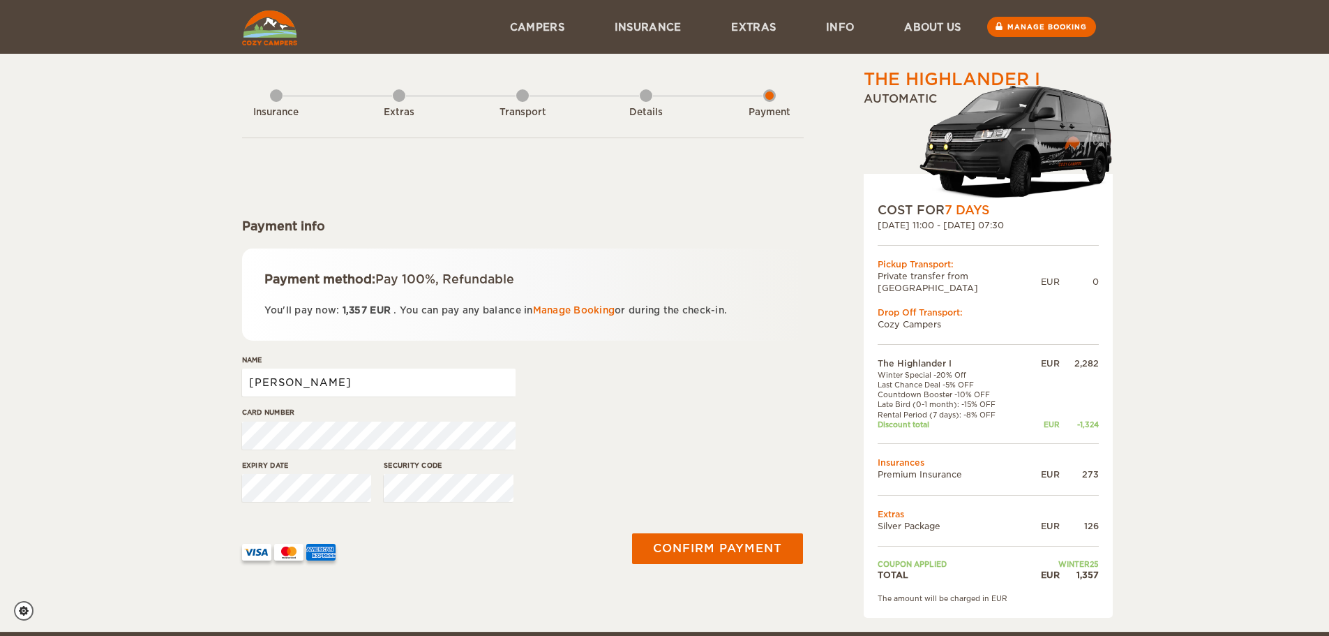
drag, startPoint x: 482, startPoint y: 384, endPoint x: 172, endPoint y: 357, distance: 311.0
click at [172, 357] on div "The Highlander I Expand Collapse Total 1,357 EUR Automatic COST FOR 7 Days 17. …" at bounding box center [664, 315] width 1329 height 631
type input "Asia Mearini"
click at [486, 546] on div at bounding box center [426, 546] width 369 height 27
click at [656, 547] on button "Confirm payment" at bounding box center [718, 547] width 176 height 31
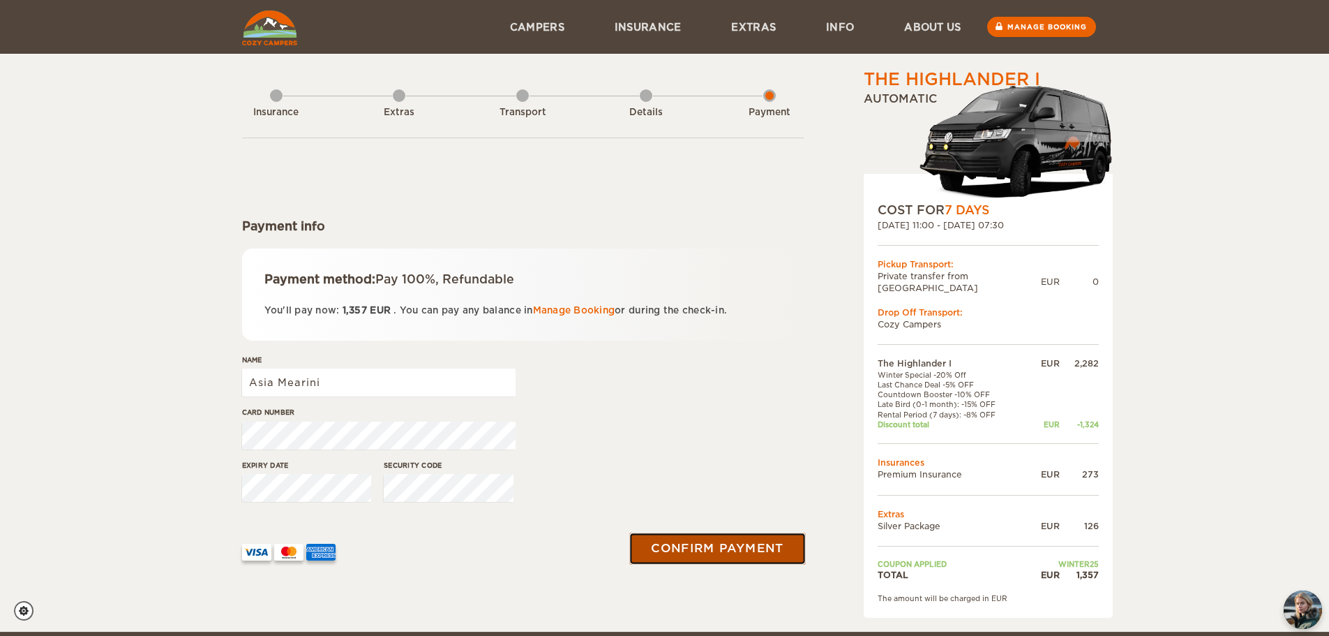
click at [720, 537] on button "Confirm payment" at bounding box center [718, 547] width 176 height 31
